Goal: Transaction & Acquisition: Purchase product/service

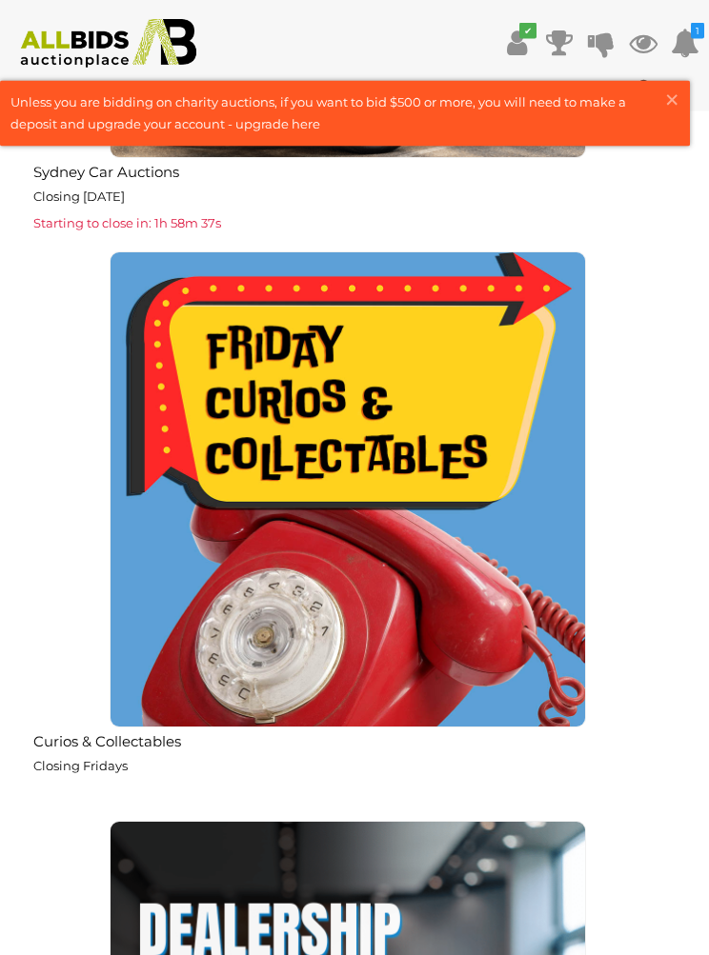
scroll to position [4922, 0]
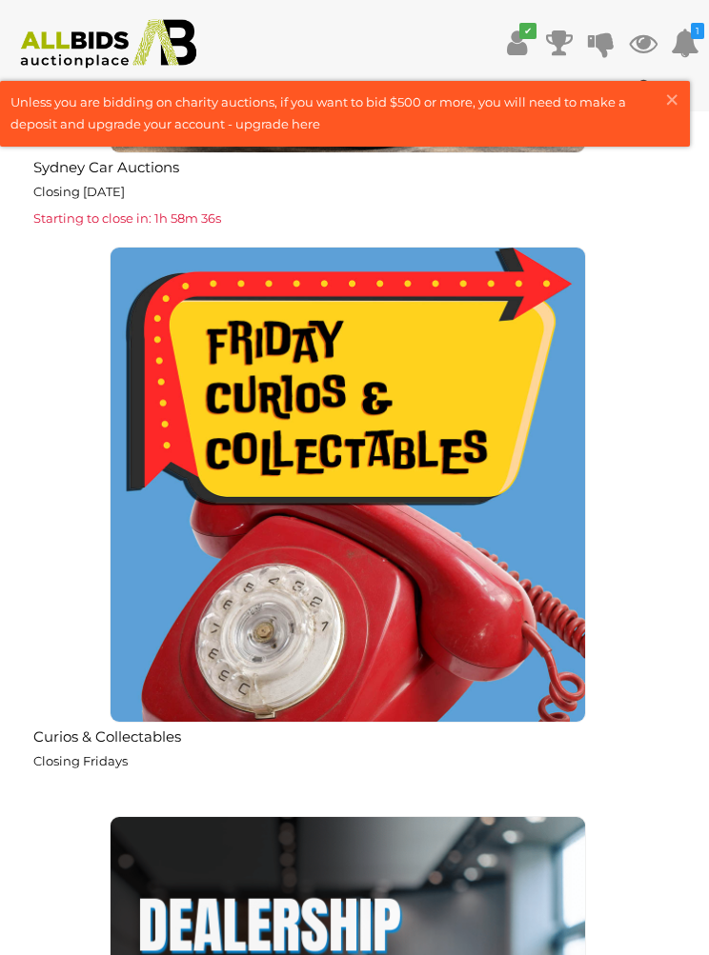
click at [351, 589] on img at bounding box center [348, 485] width 476 height 476
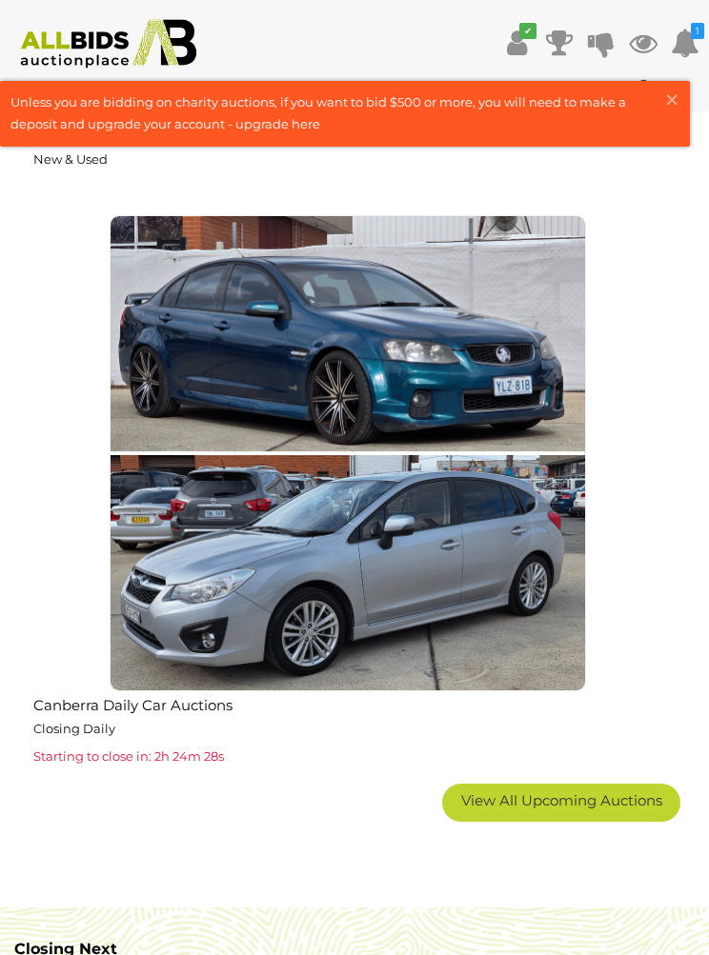
scroll to position [6098, 0]
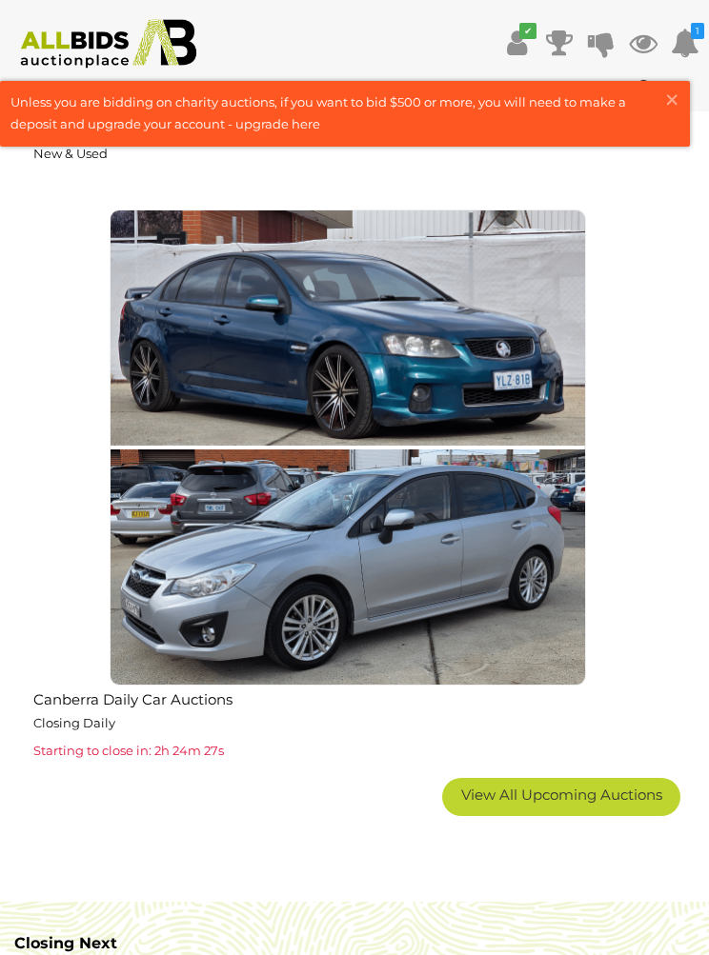
click at [612, 796] on link "View All Upcoming Auctions" at bounding box center [561, 797] width 238 height 38
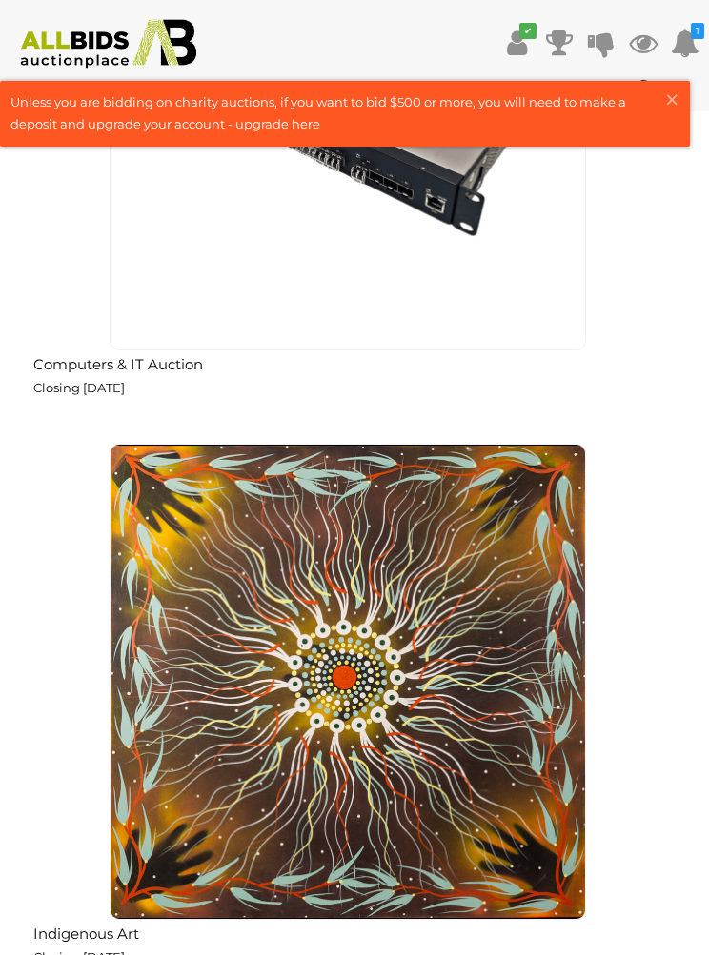
scroll to position [11570, 0]
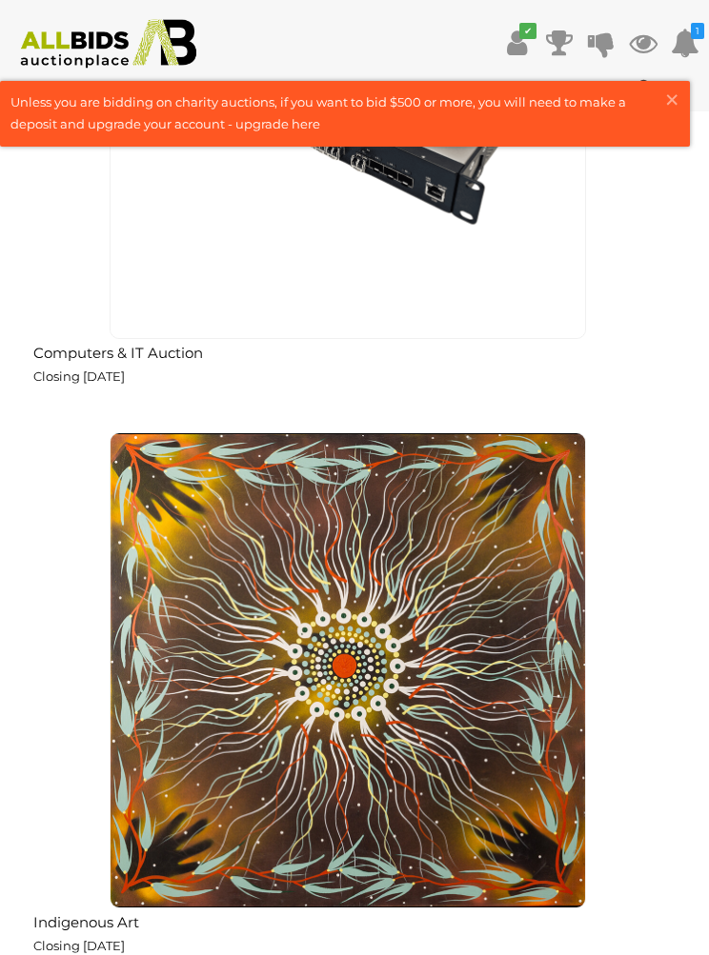
click at [476, 760] on img at bounding box center [348, 670] width 476 height 476
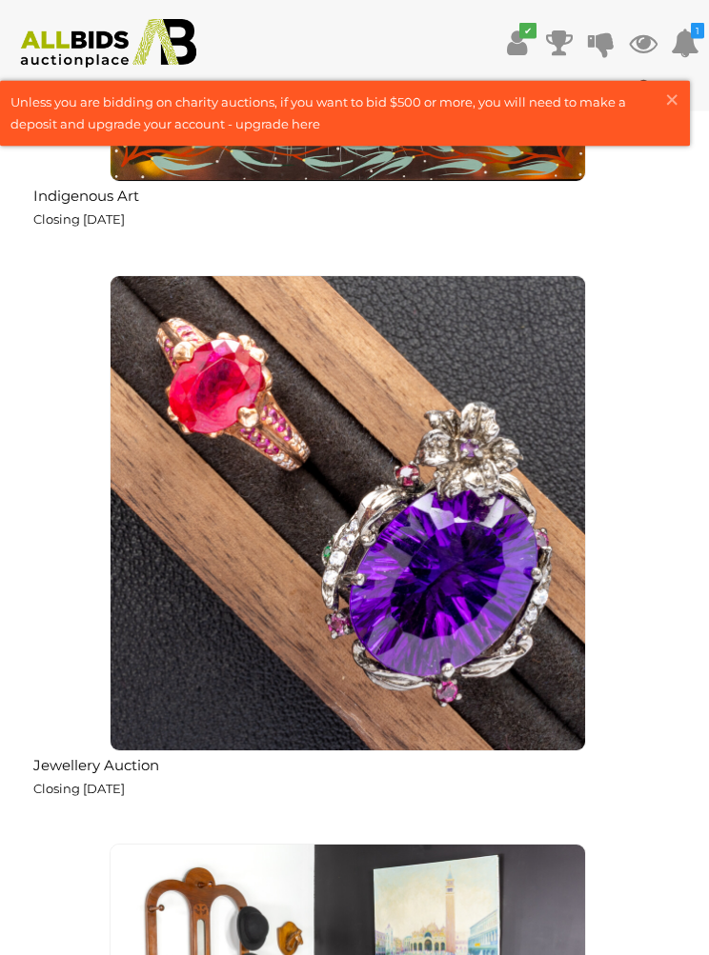
scroll to position [12266, 0]
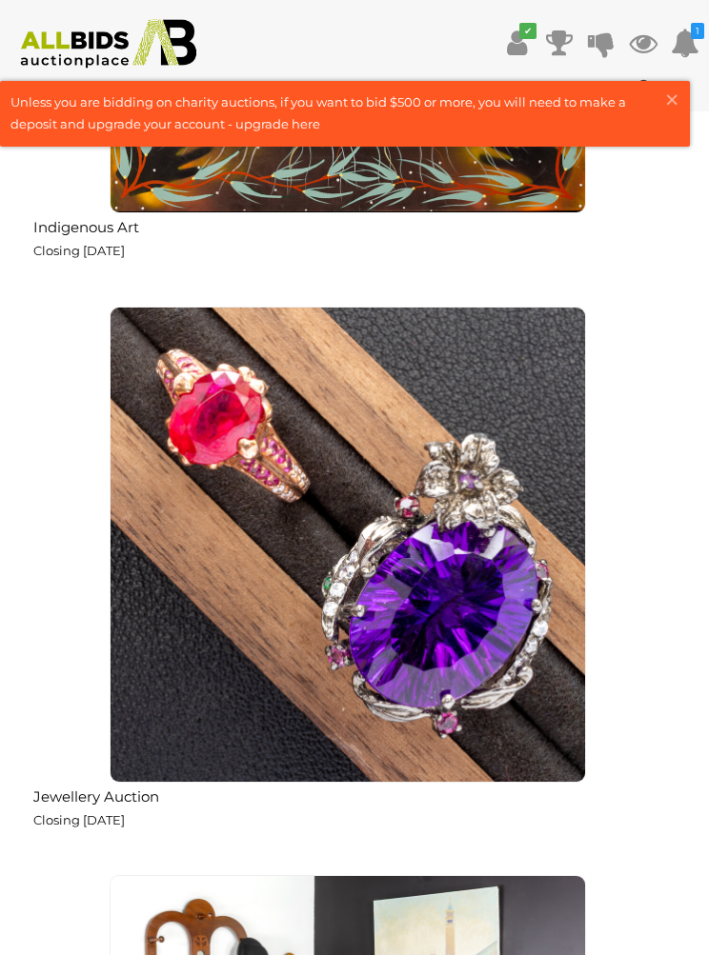
click at [349, 582] on img at bounding box center [348, 545] width 476 height 476
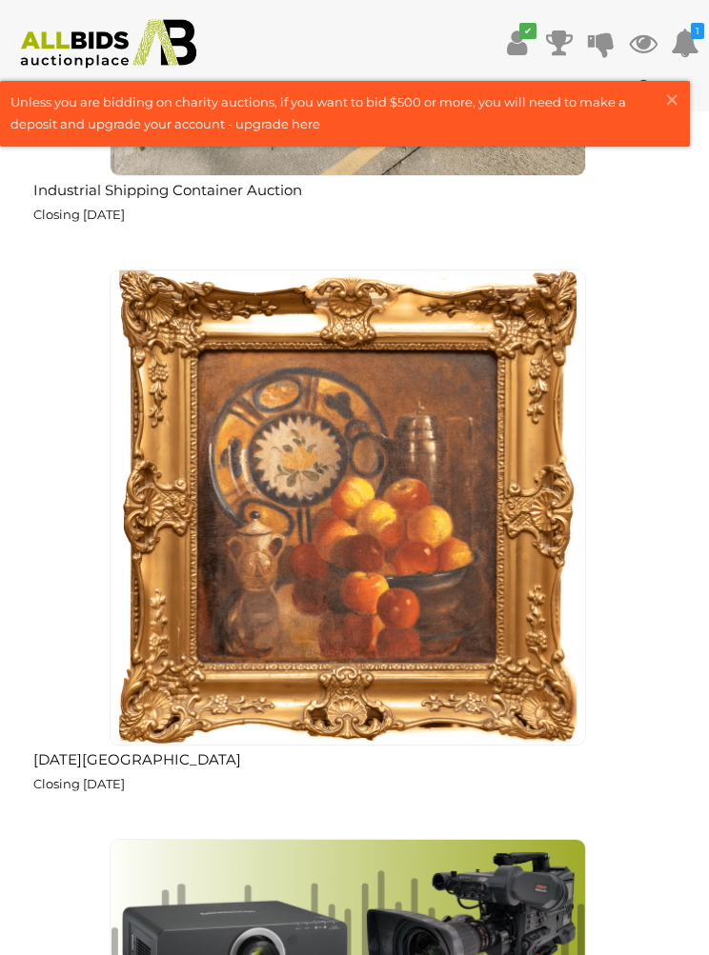
scroll to position [15151, 0]
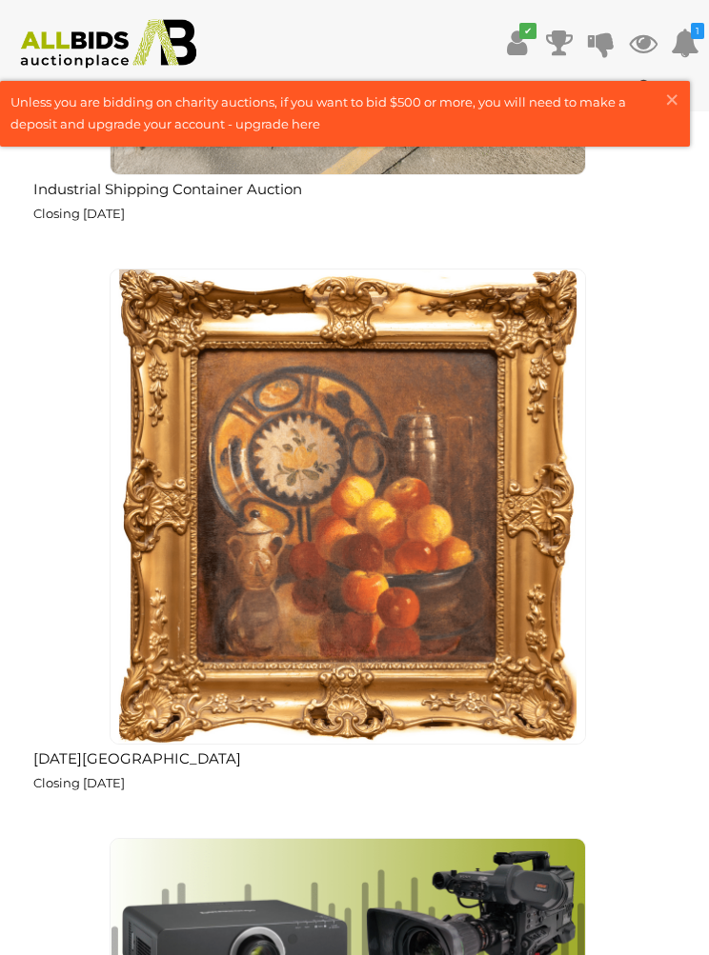
click at [427, 548] on img at bounding box center [348, 507] width 476 height 476
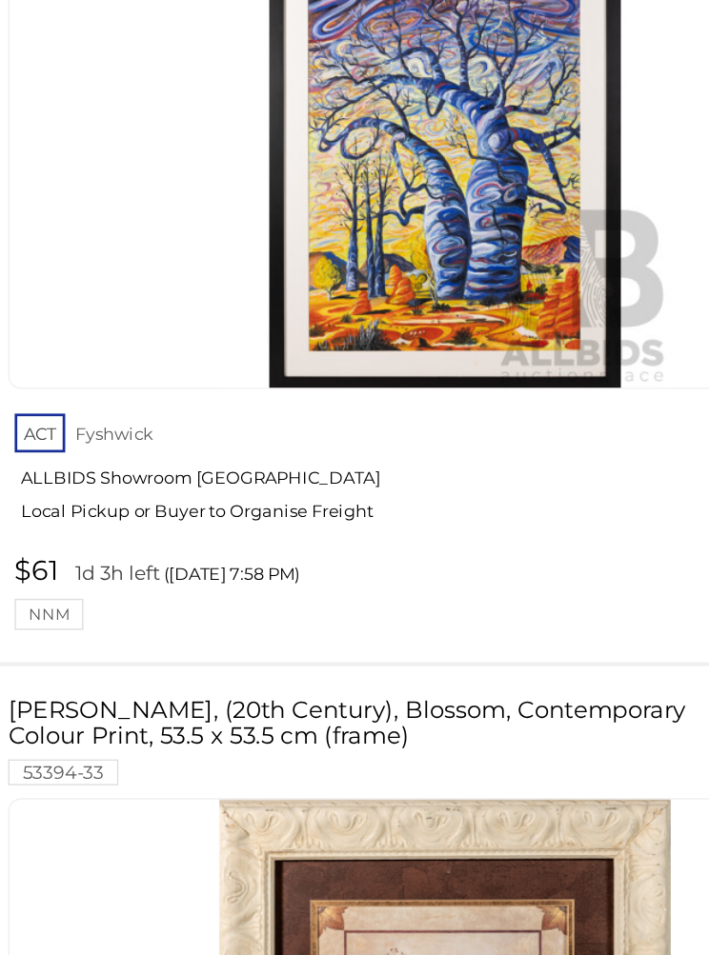
scroll to position [29242, 0]
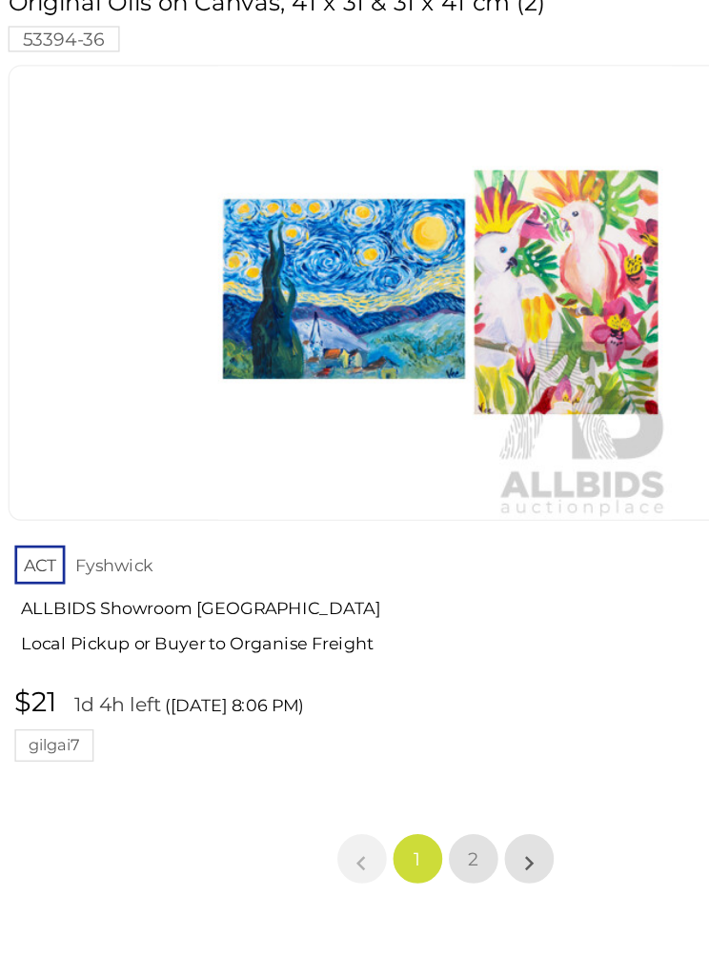
click at [356, 804] on link "2" at bounding box center [375, 823] width 38 height 38
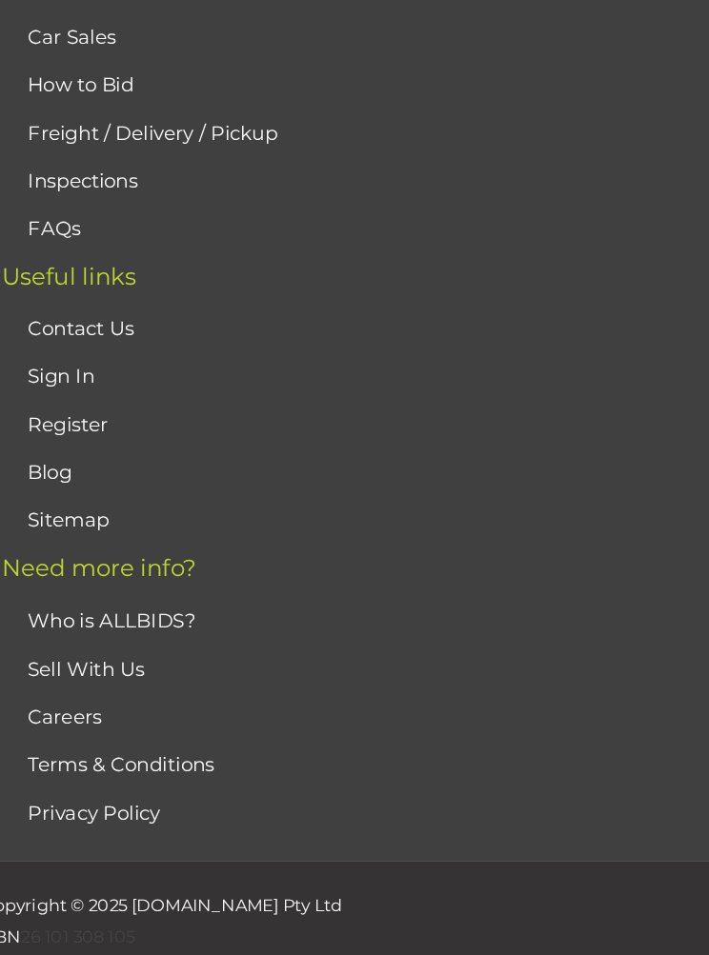
scroll to position [31, 0]
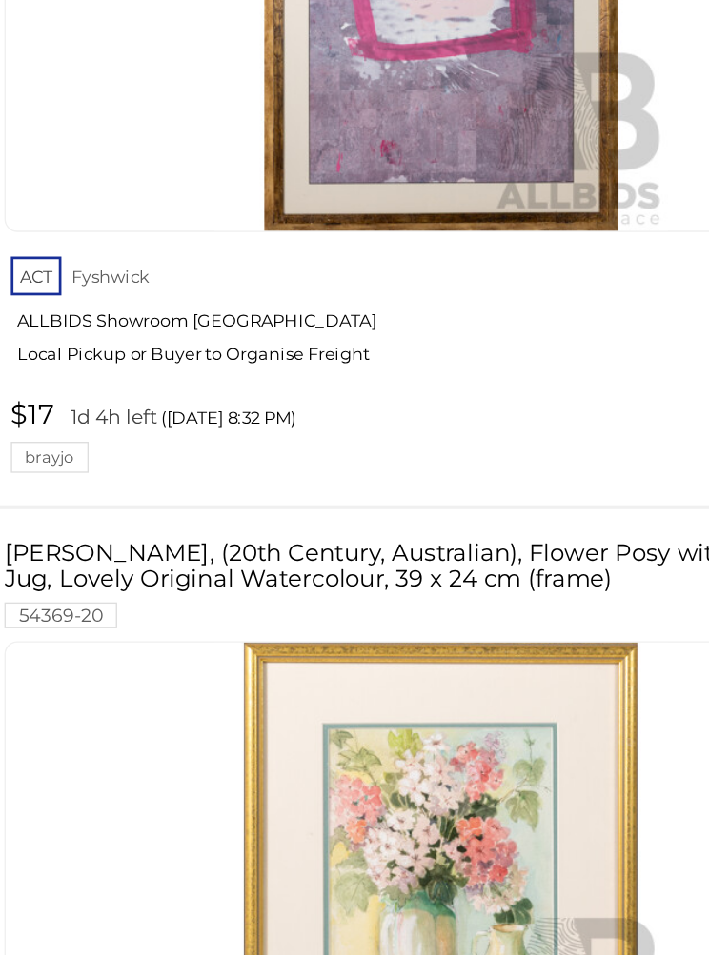
scroll to position [7964, 0]
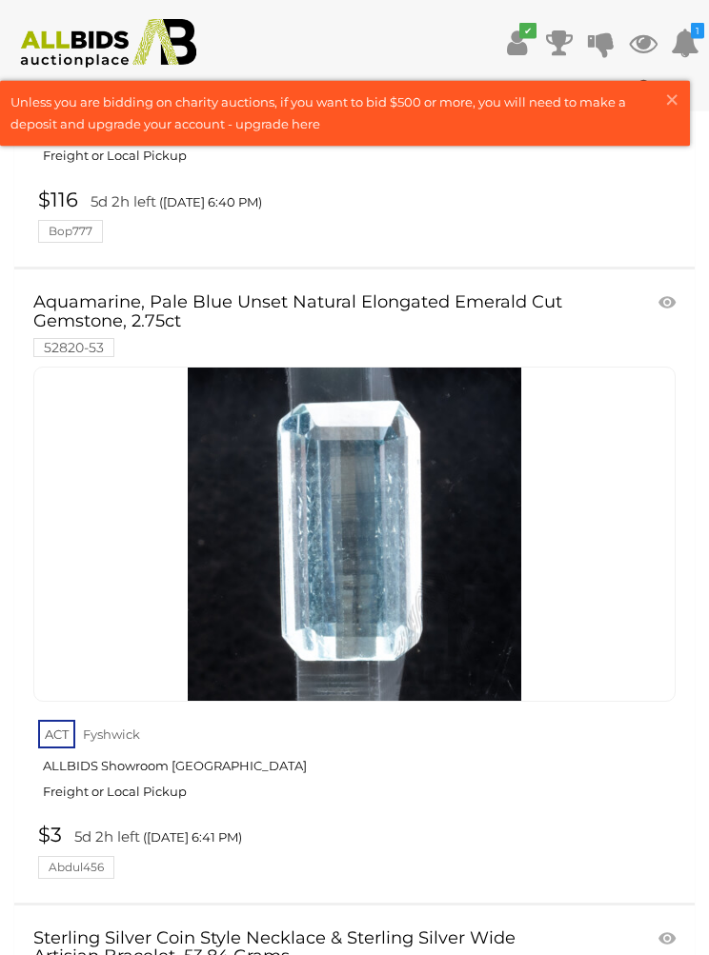
scroll to position [6221, 0]
click at [565, 769] on link "ACT [GEOGRAPHIC_DATA] ALLBIDS Showroom Fyshwick Freight or Local Pickup" at bounding box center [356, 765] width 637 height 98
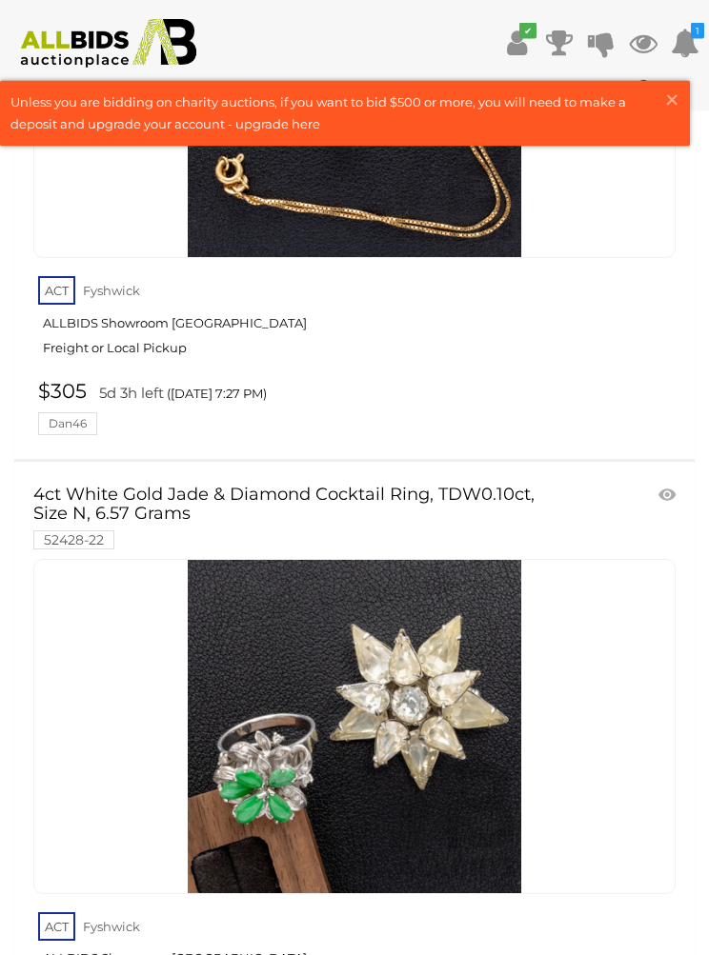
scroll to position [30113, 0]
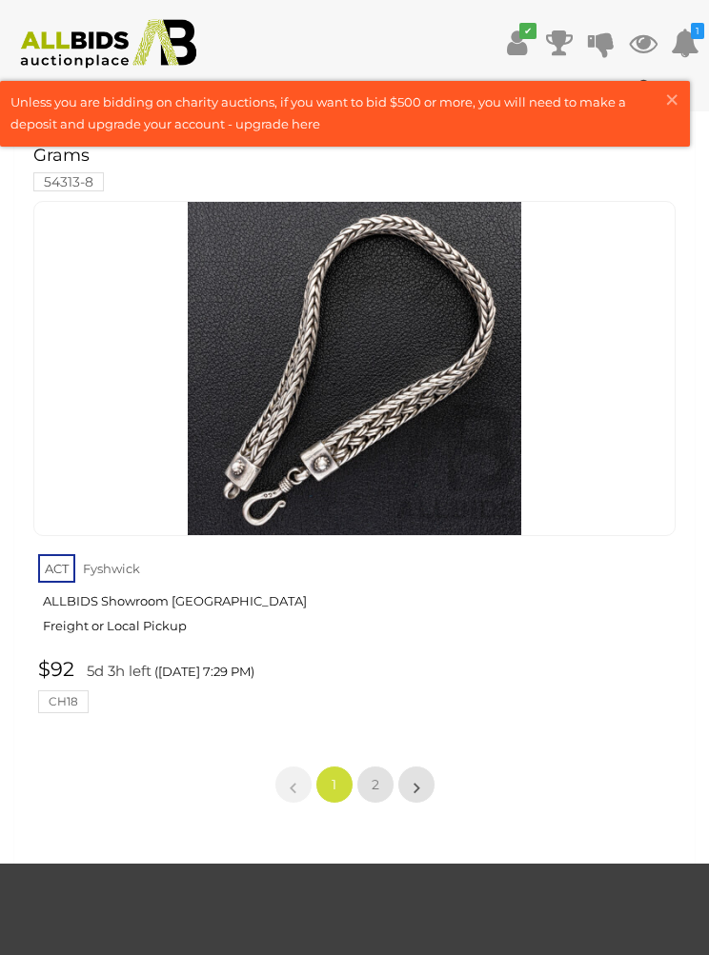
click at [391, 766] on link "2" at bounding box center [375, 785] width 38 height 38
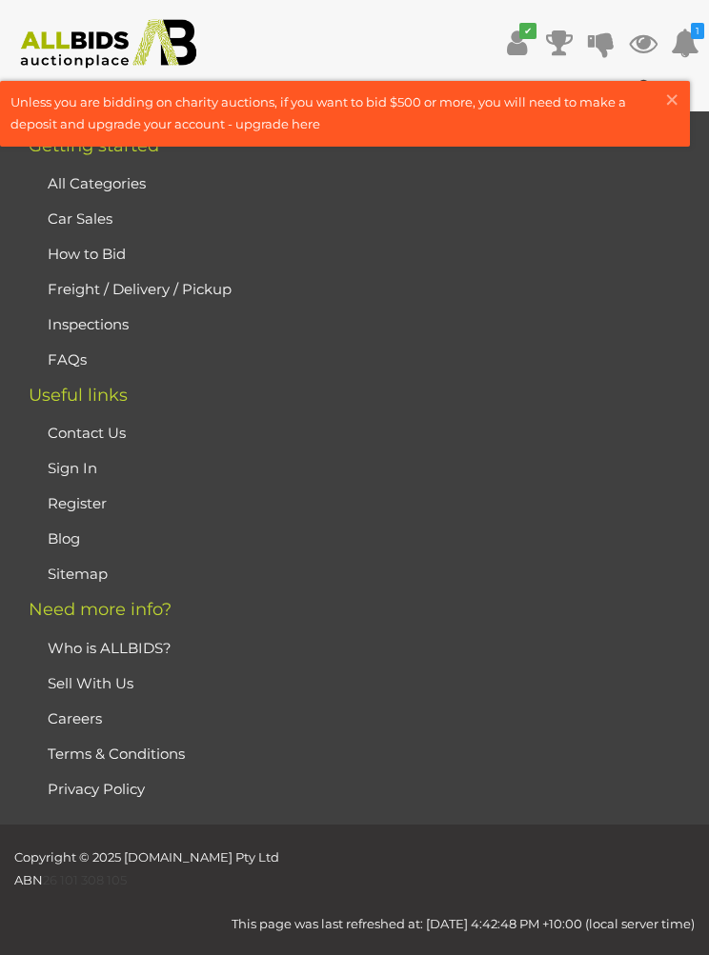
scroll to position [32, 0]
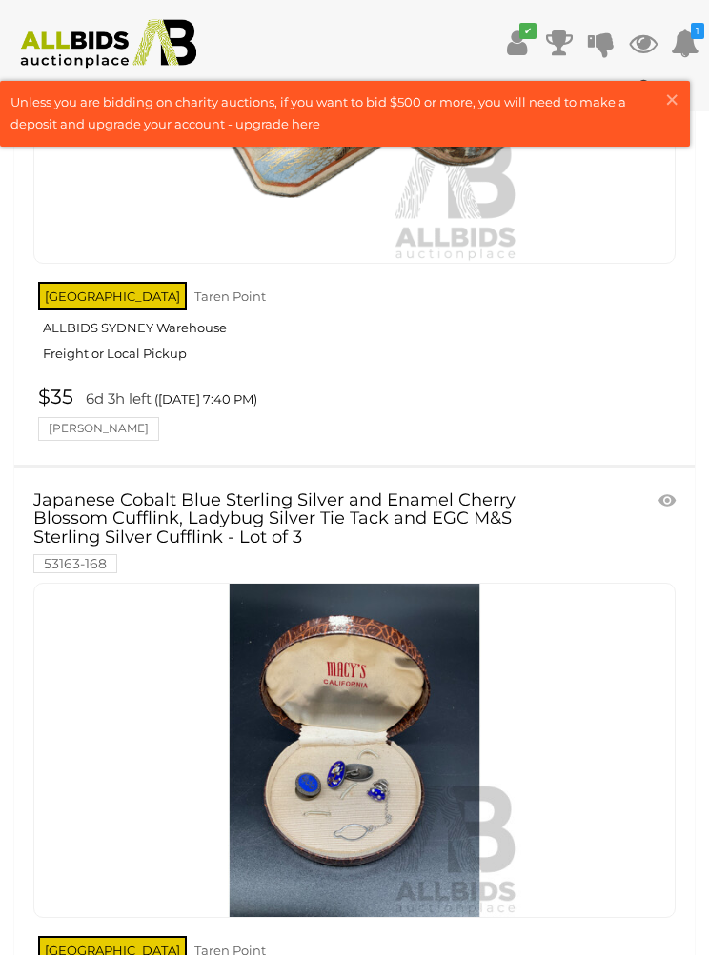
scroll to position [14967, 0]
